Goal: Information Seeking & Learning: Learn about a topic

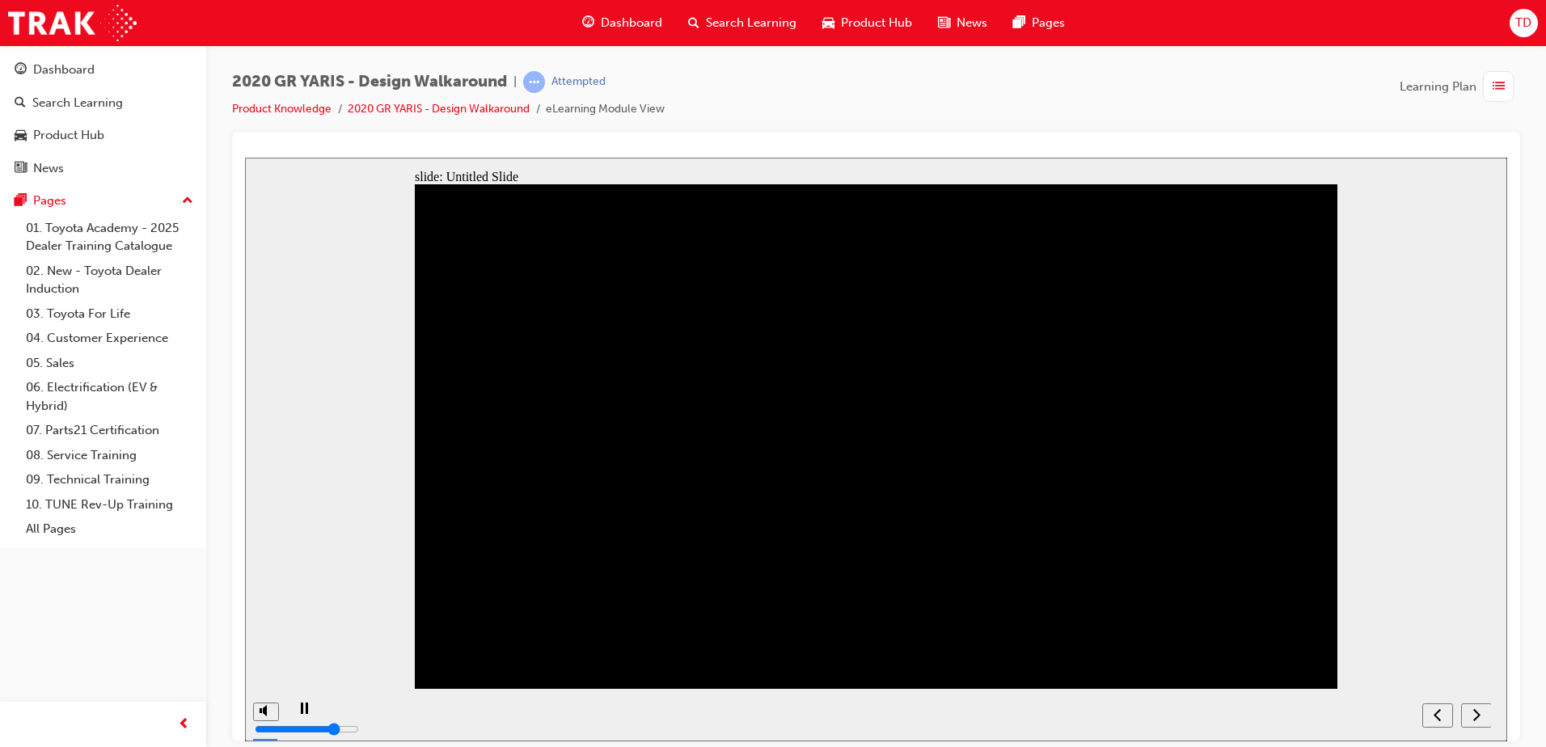
click at [1475, 716] on icon "next" at bounding box center [1476, 714] width 8 height 15
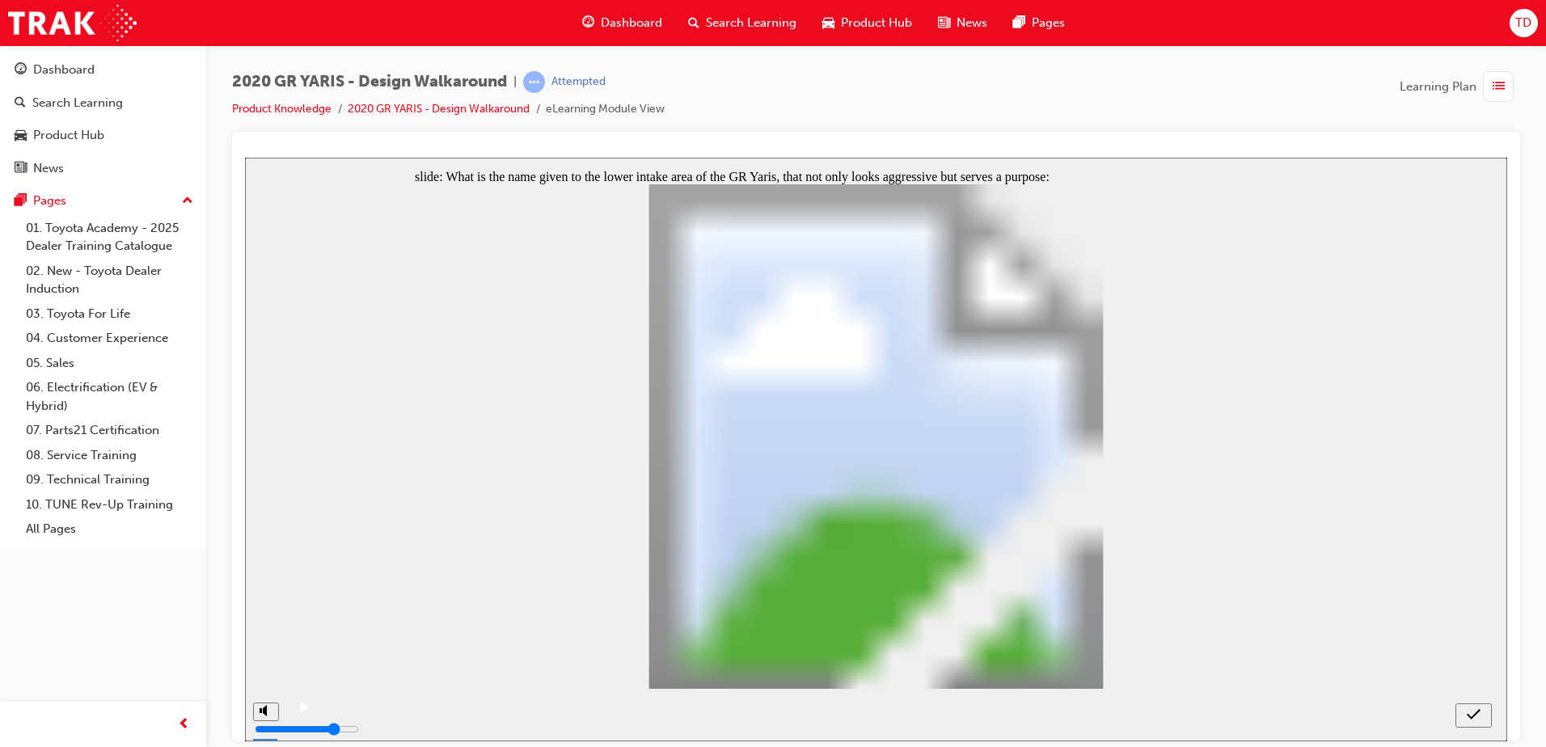
click at [1478, 708] on icon "submit" at bounding box center [1474, 714] width 14 height 15
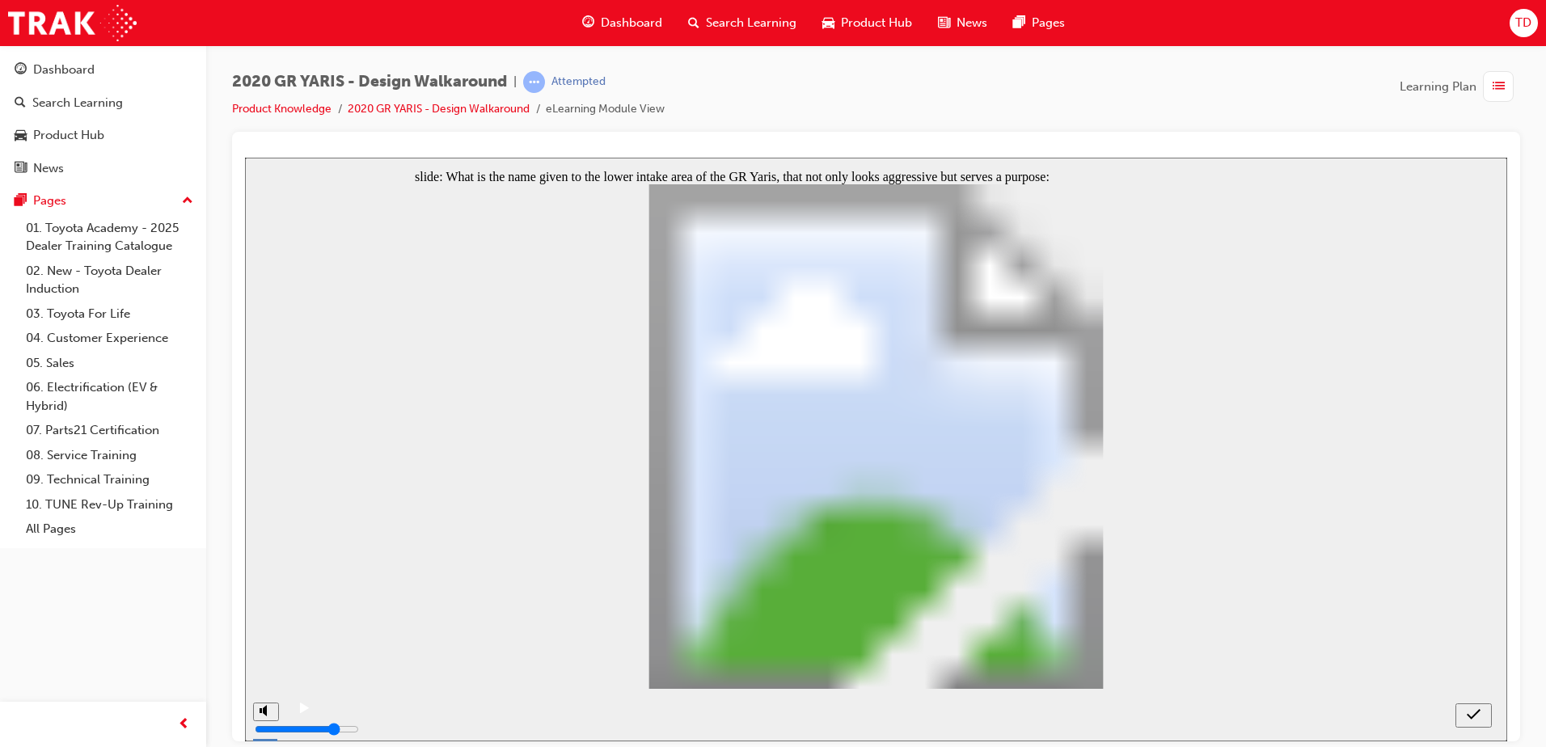
radio input "false"
radio input "true"
click at [1471, 711] on icon "submit" at bounding box center [1474, 714] width 14 height 15
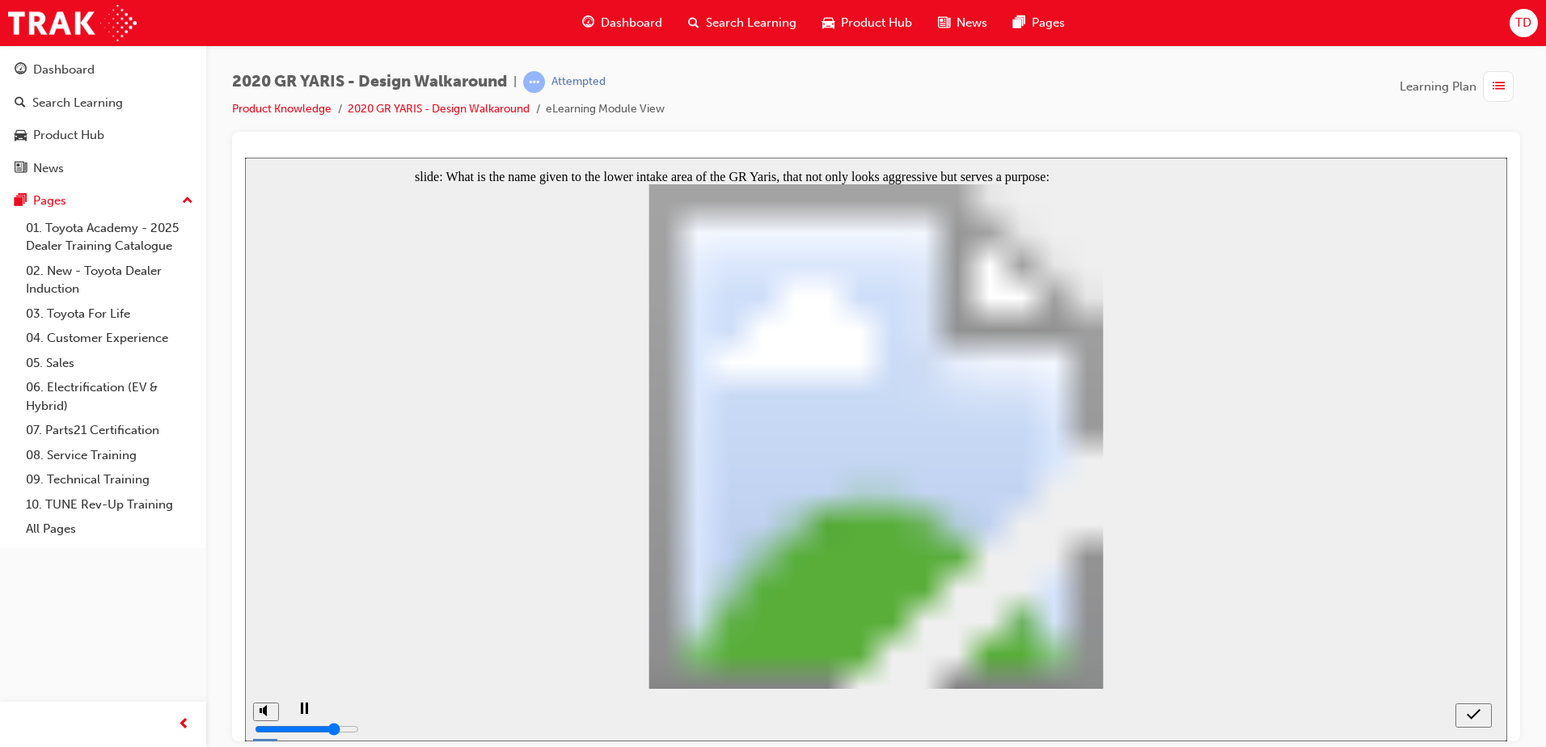
radio input "true"
click at [1478, 707] on div "submit" at bounding box center [1473, 715] width 23 height 17
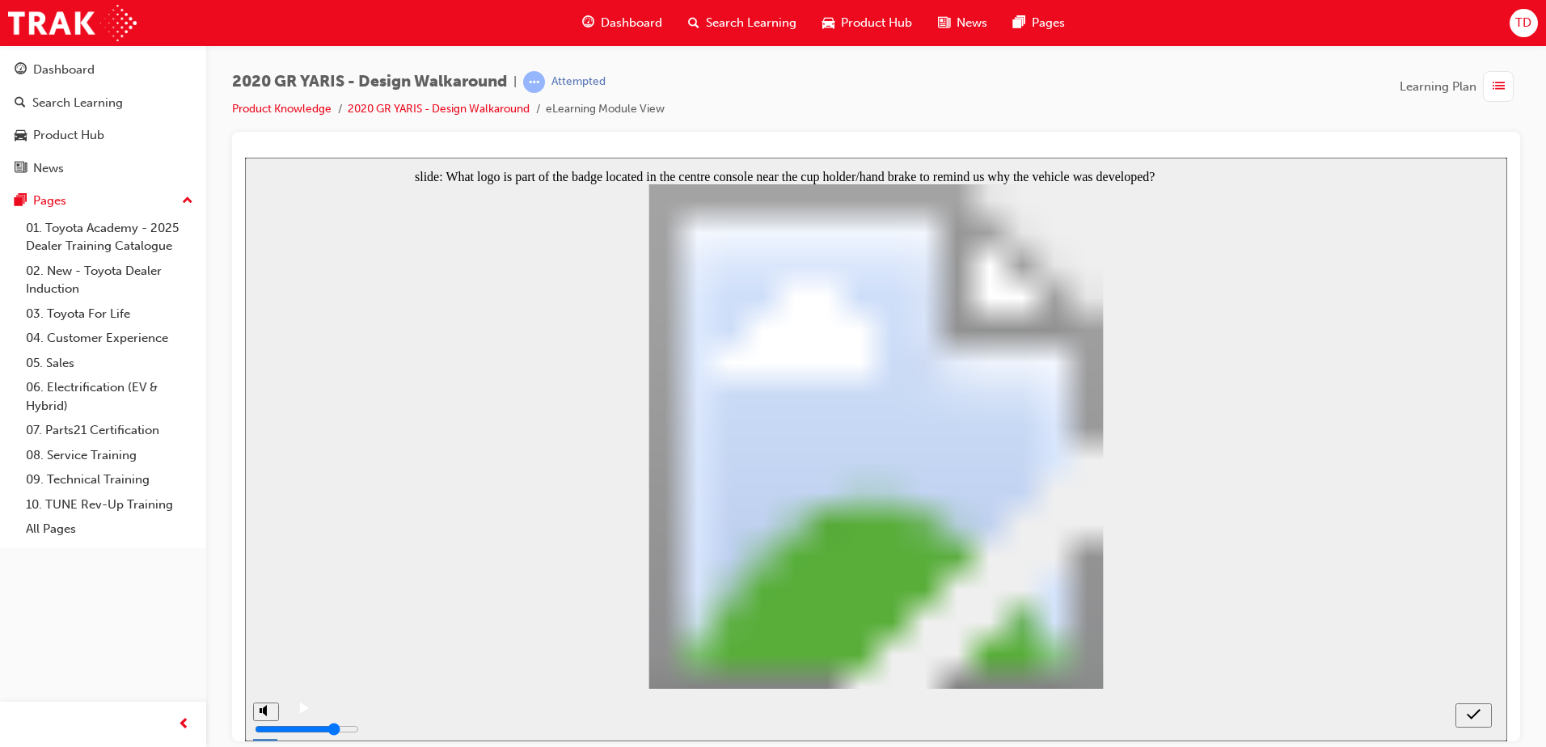
radio input "true"
click at [1480, 713] on icon "submit" at bounding box center [1474, 714] width 14 height 15
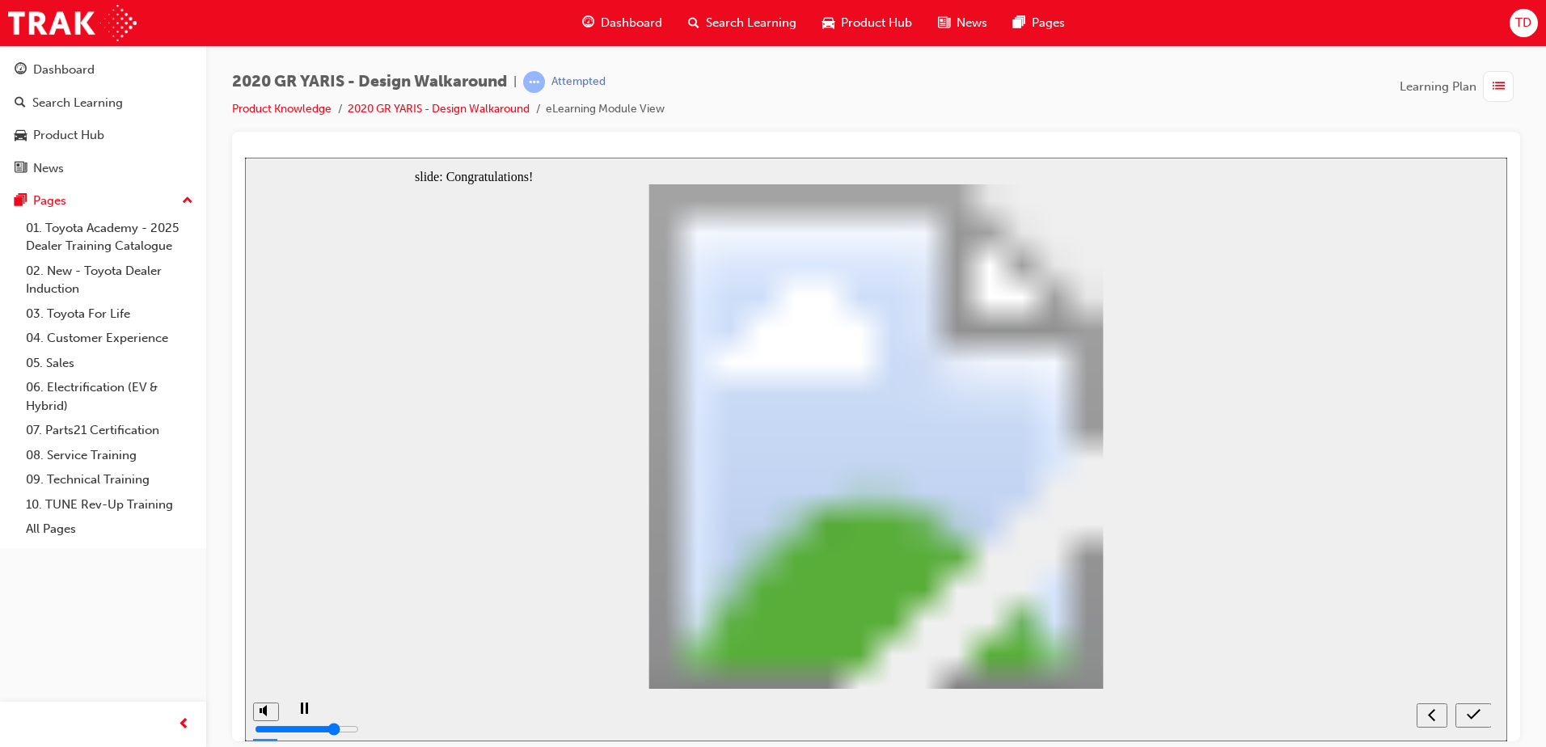
click at [1482, 713] on div "submit" at bounding box center [1473, 715] width 23 height 17
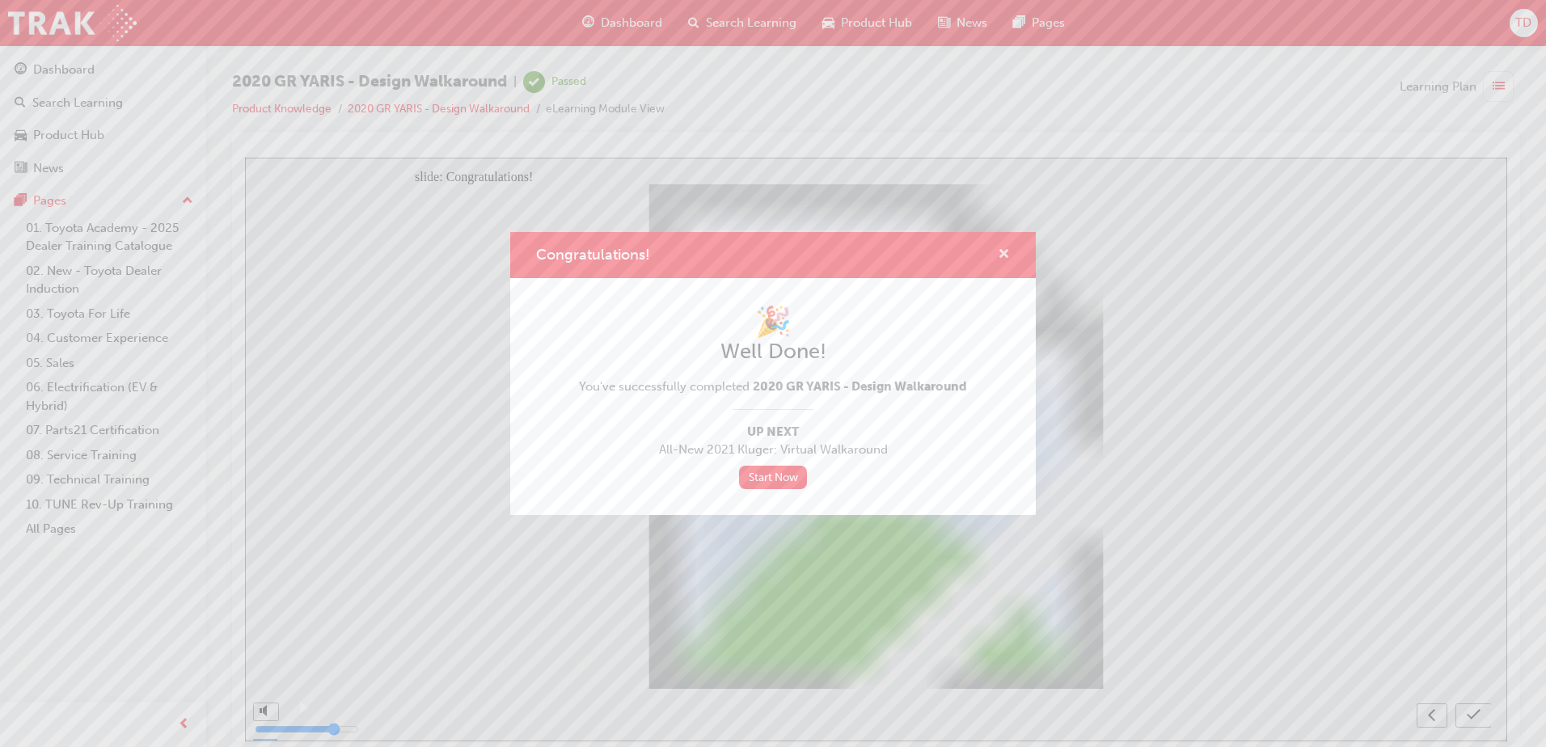
click at [1004, 249] on span "cross-icon" at bounding box center [1004, 255] width 12 height 15
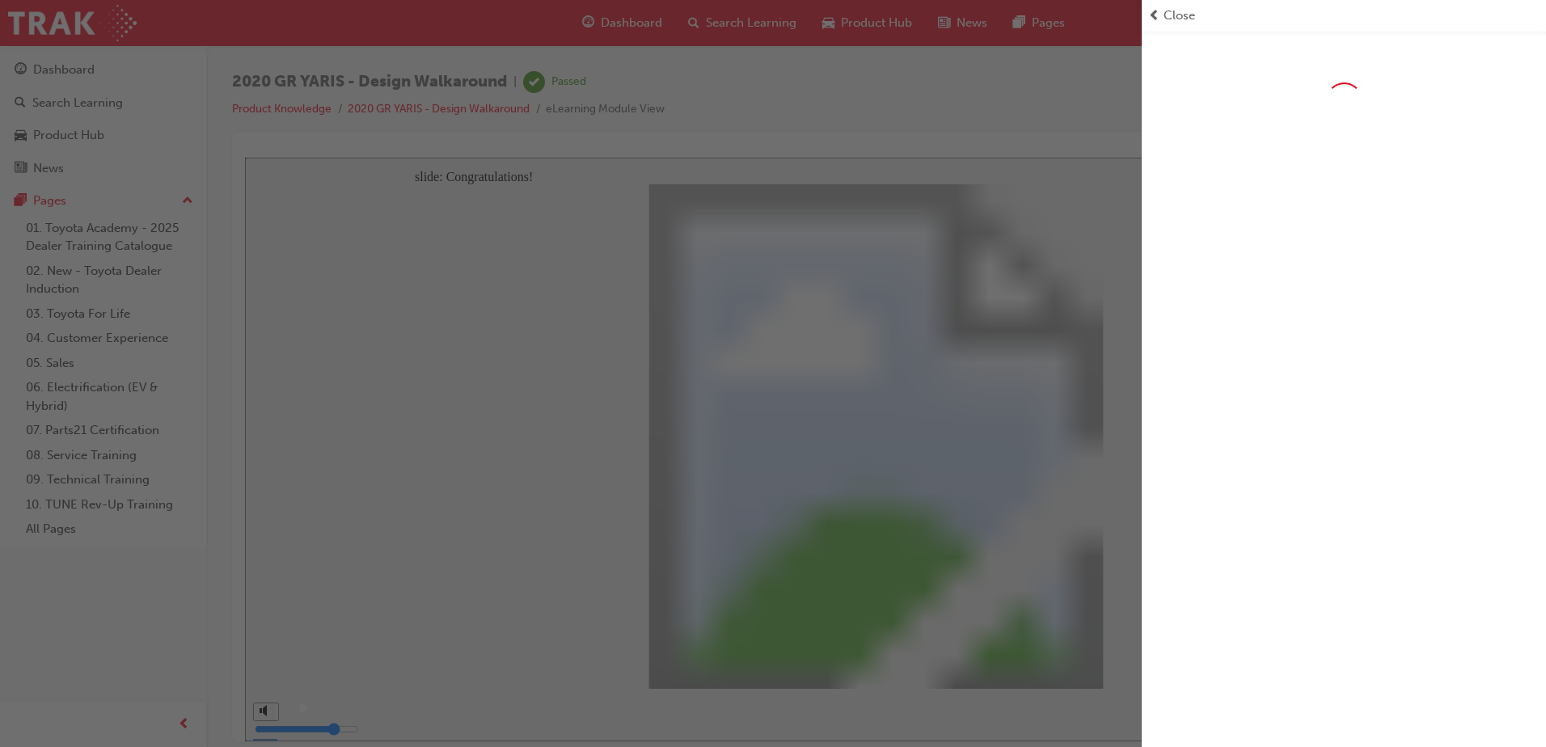
click at [1168, 19] on span "Close" at bounding box center [1180, 15] width 32 height 19
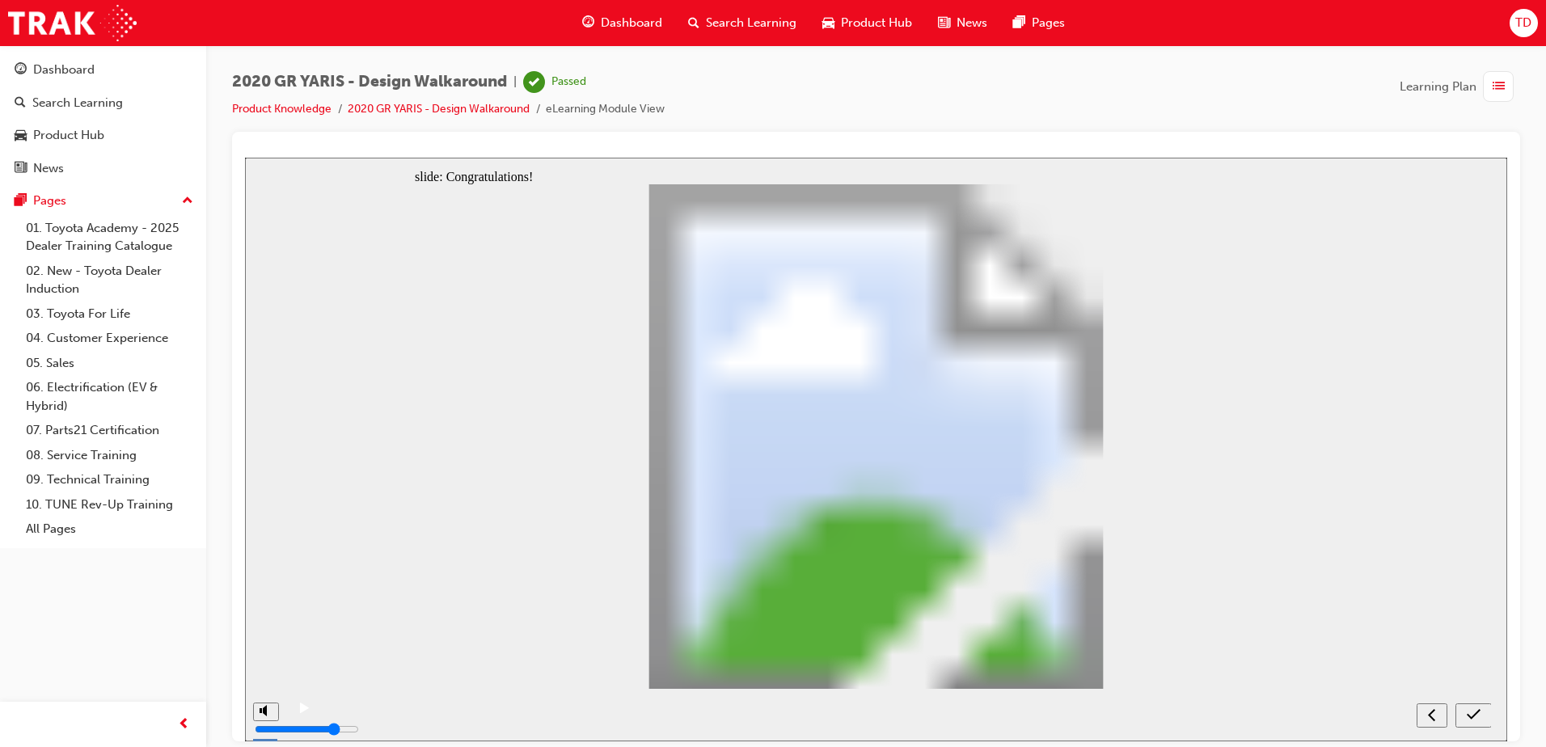
click at [599, 18] on div "Dashboard" at bounding box center [622, 22] width 106 height 33
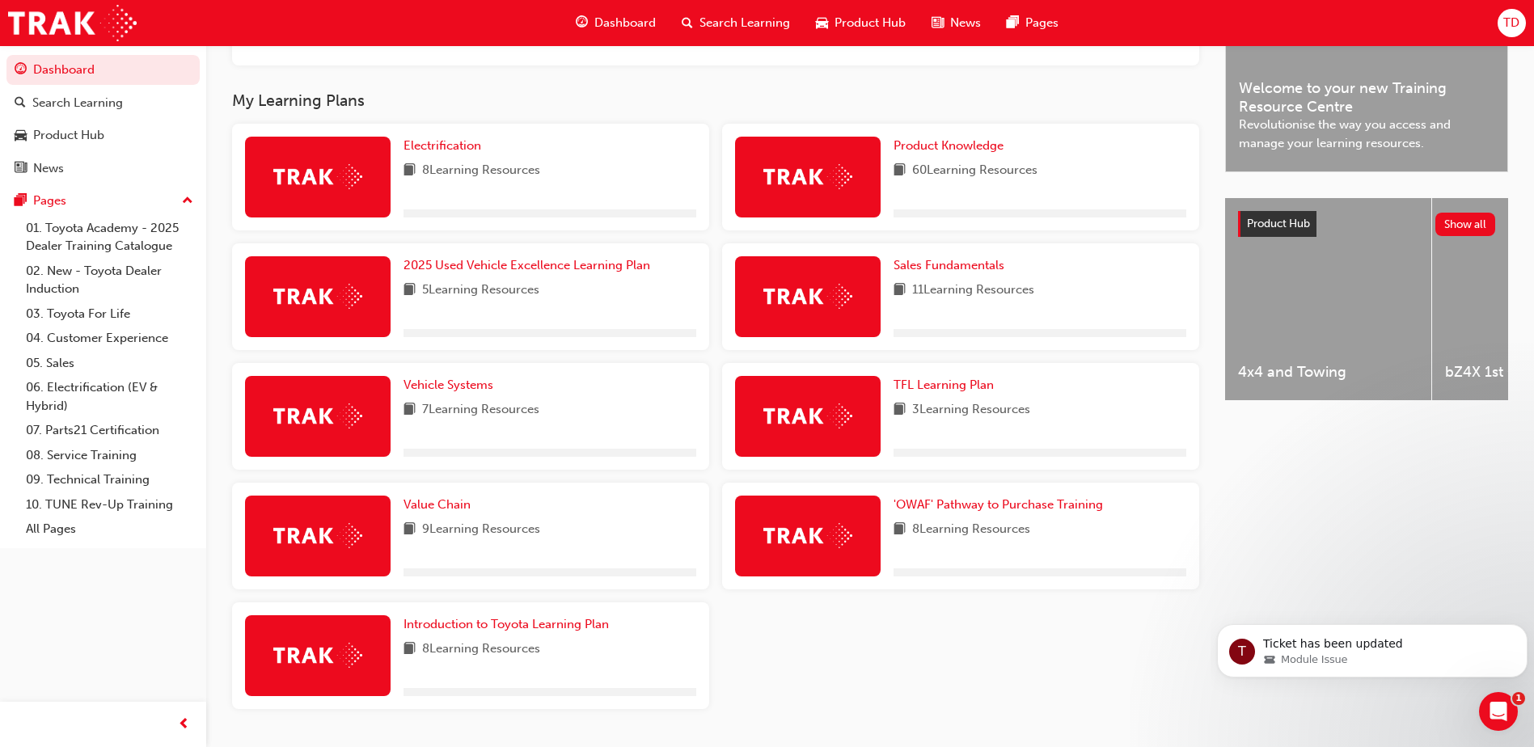
scroll to position [485, 0]
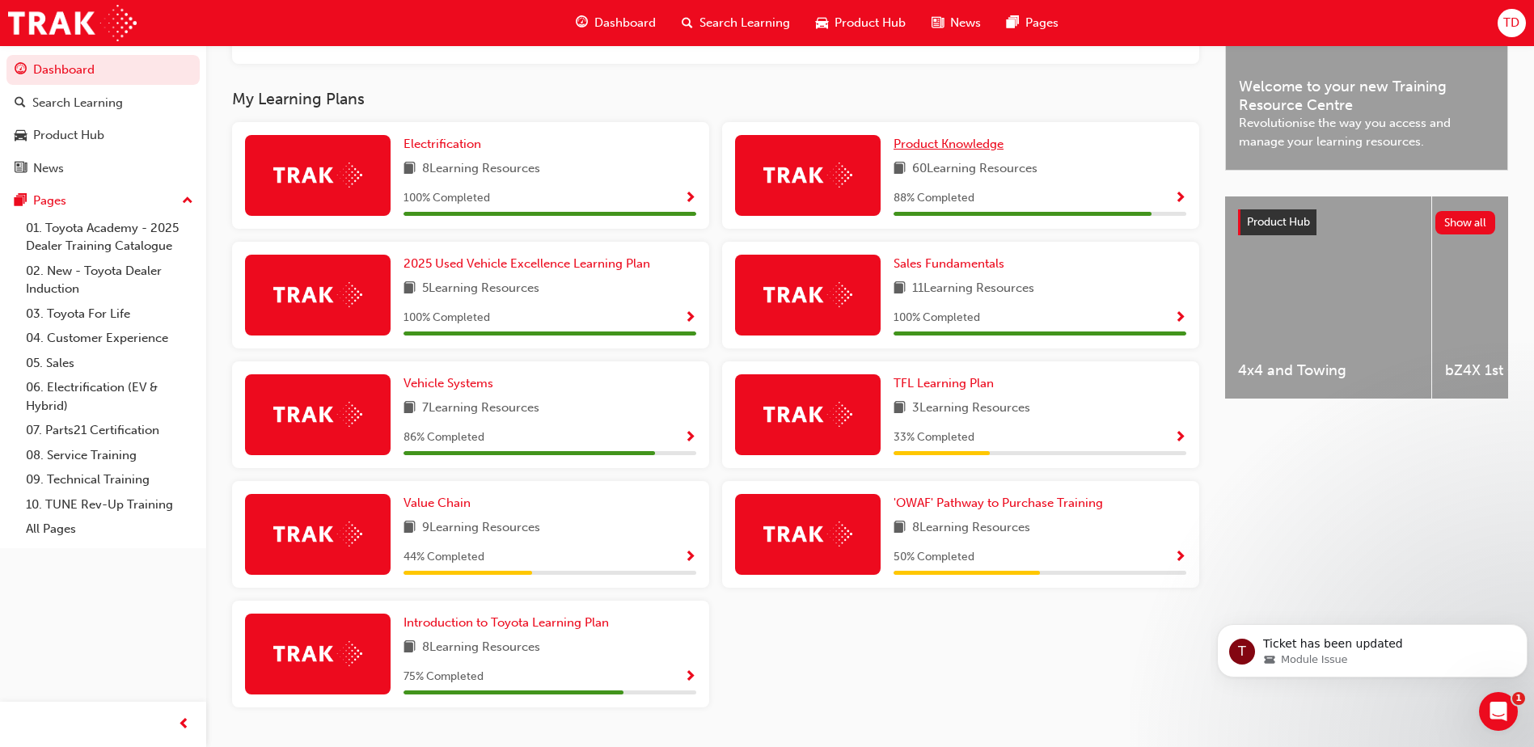
click at [951, 151] on span "Product Knowledge" at bounding box center [948, 144] width 110 height 15
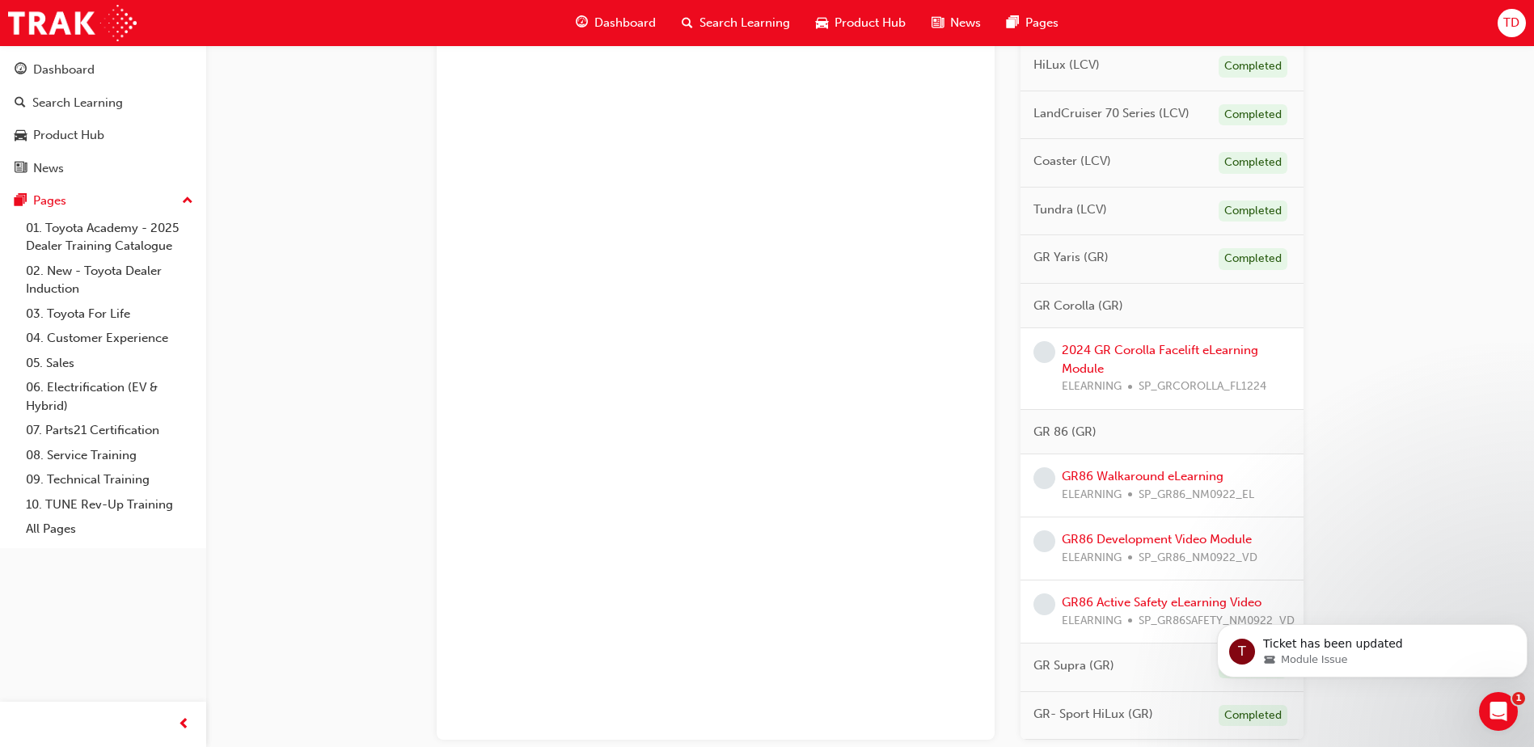
scroll to position [1051, 0]
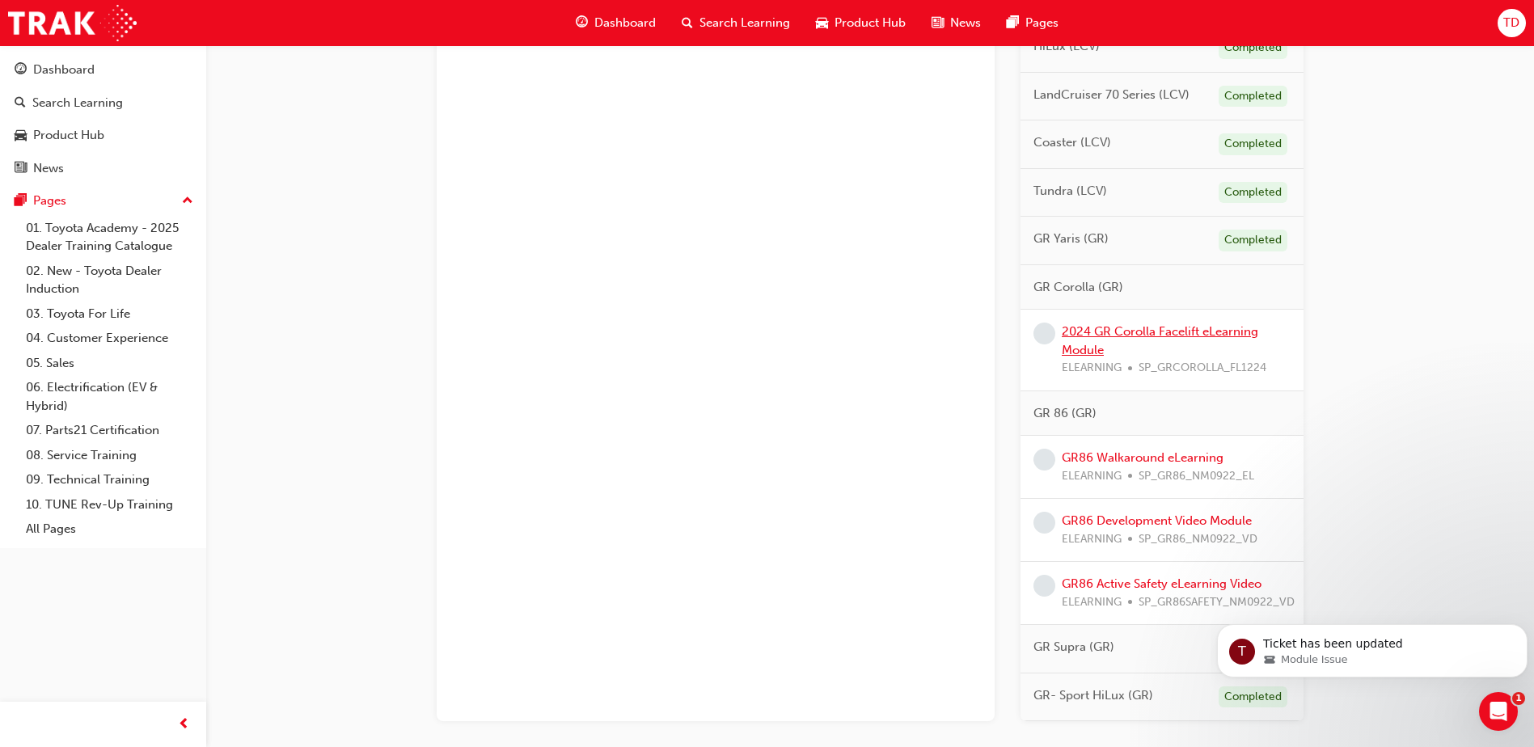
click at [1134, 346] on link "2024 GR Corolla Facelift eLearning Module" at bounding box center [1160, 340] width 196 height 33
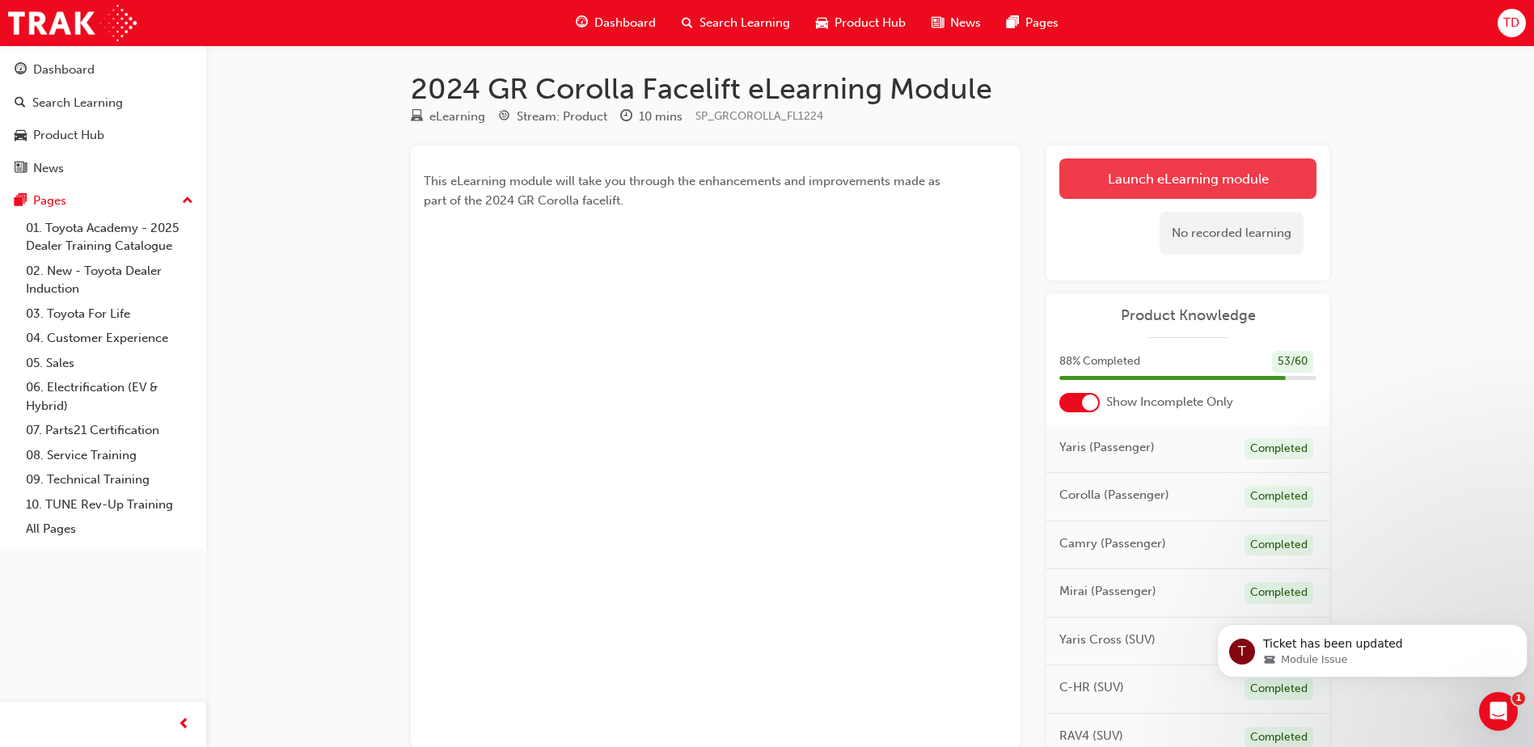
click at [1189, 181] on link "Launch eLearning module" at bounding box center [1187, 178] width 257 height 40
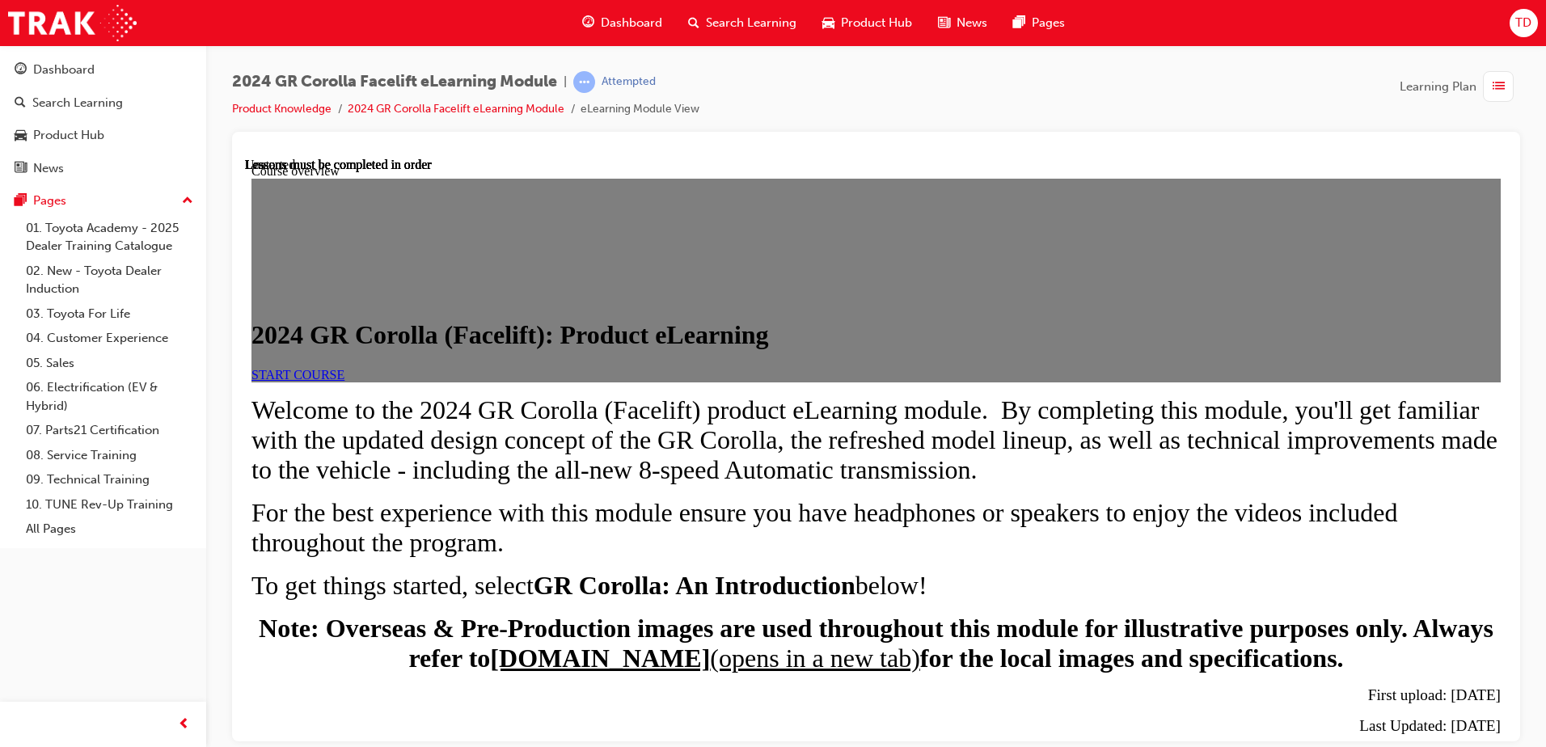
click at [344, 381] on link "START COURSE" at bounding box center [297, 374] width 93 height 14
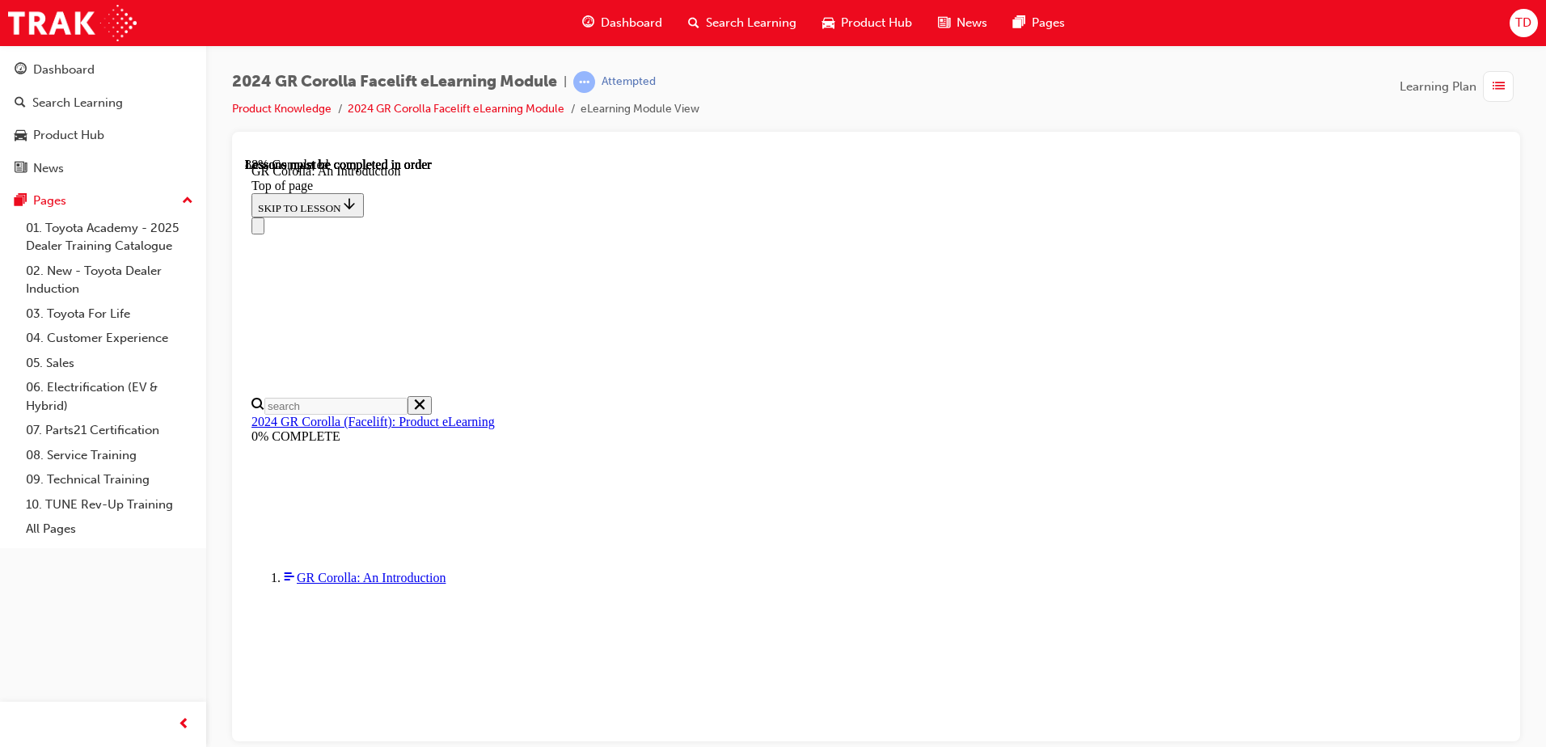
scroll to position [2335, 0]
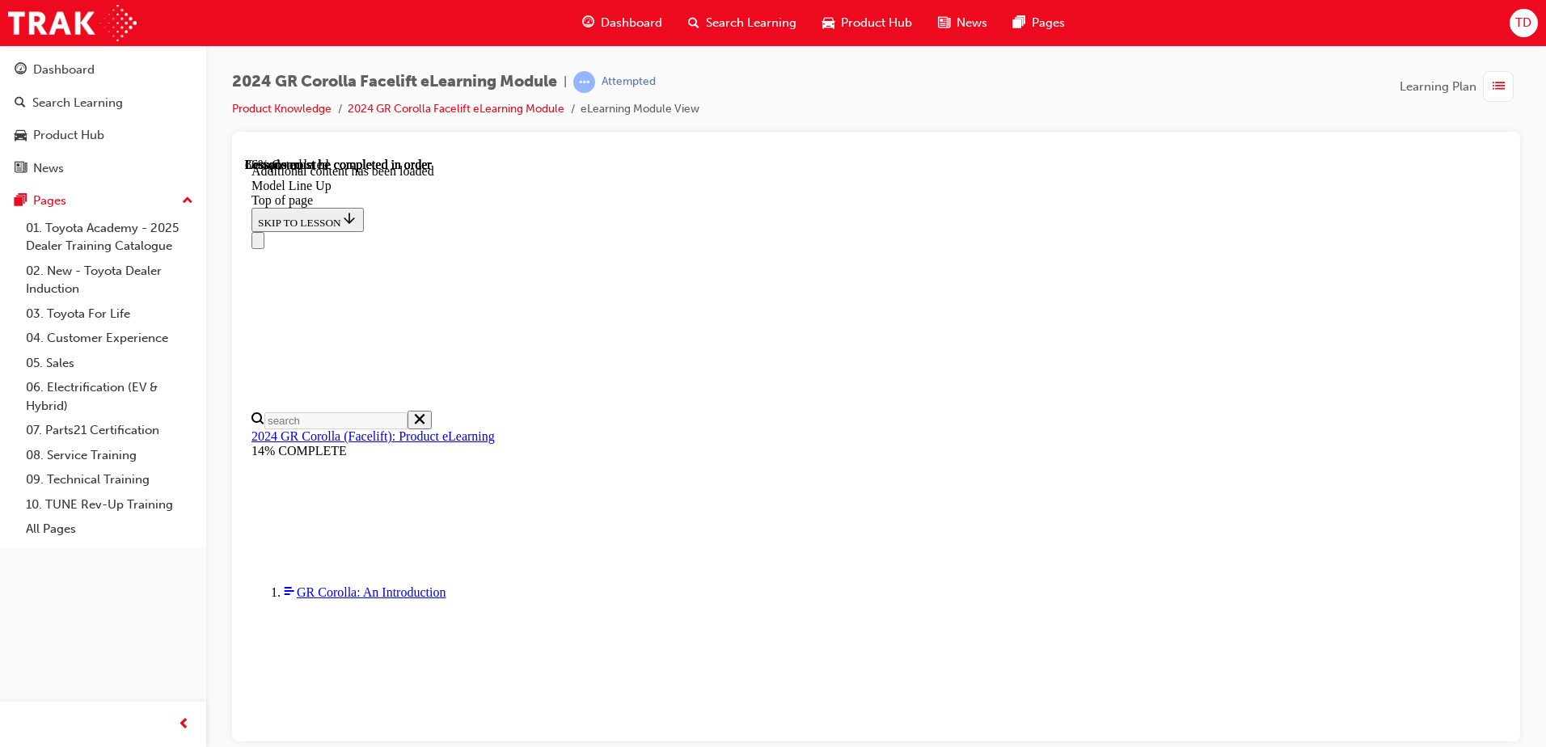
scroll to position [1620, 0]
